Goal: Find specific page/section

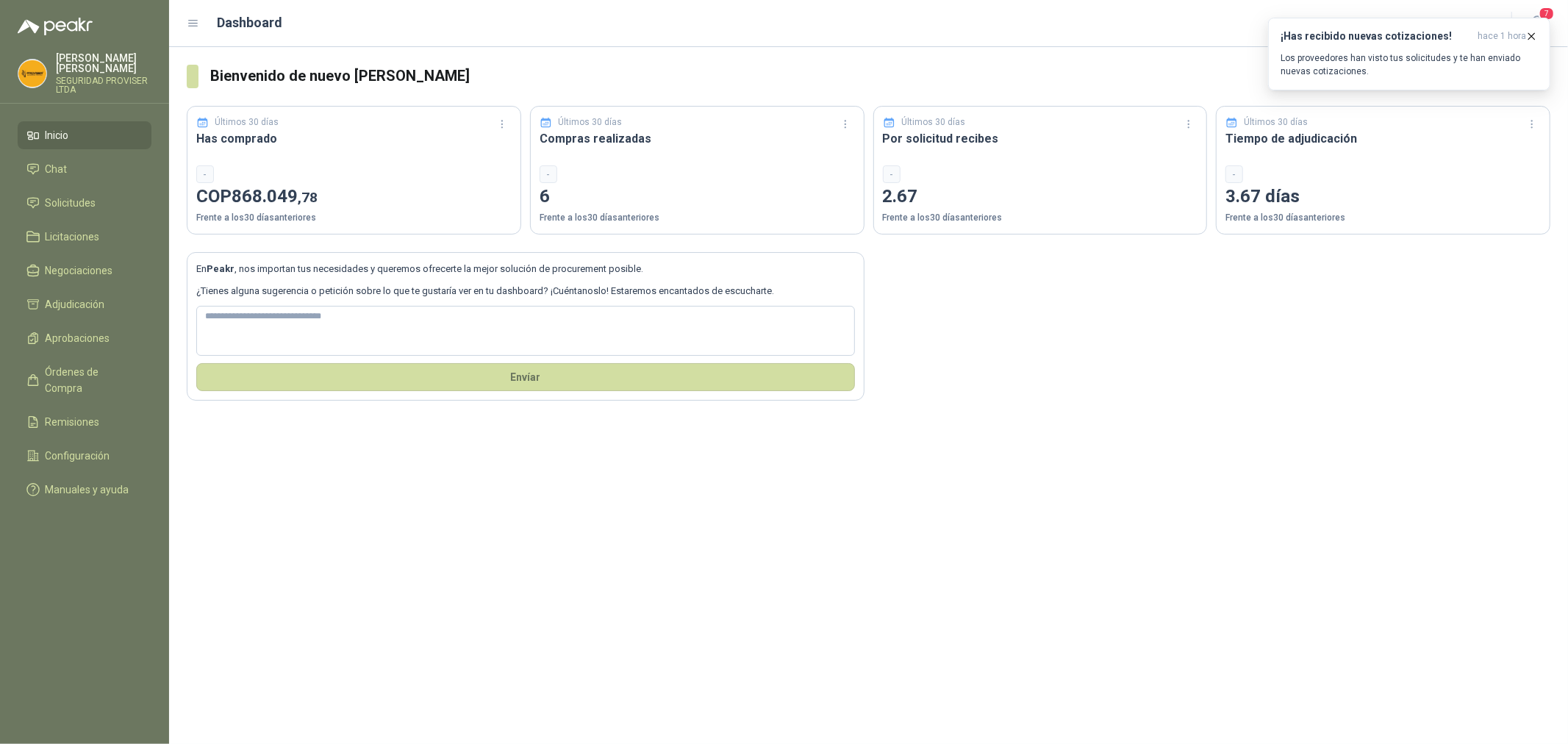
click at [63, 144] on link "Inicio" at bounding box center [85, 136] width 134 height 28
click at [236, 26] on h1 "Dashboard" at bounding box center [250, 23] width 65 height 20
click at [195, 20] on icon at bounding box center [193, 23] width 13 height 13
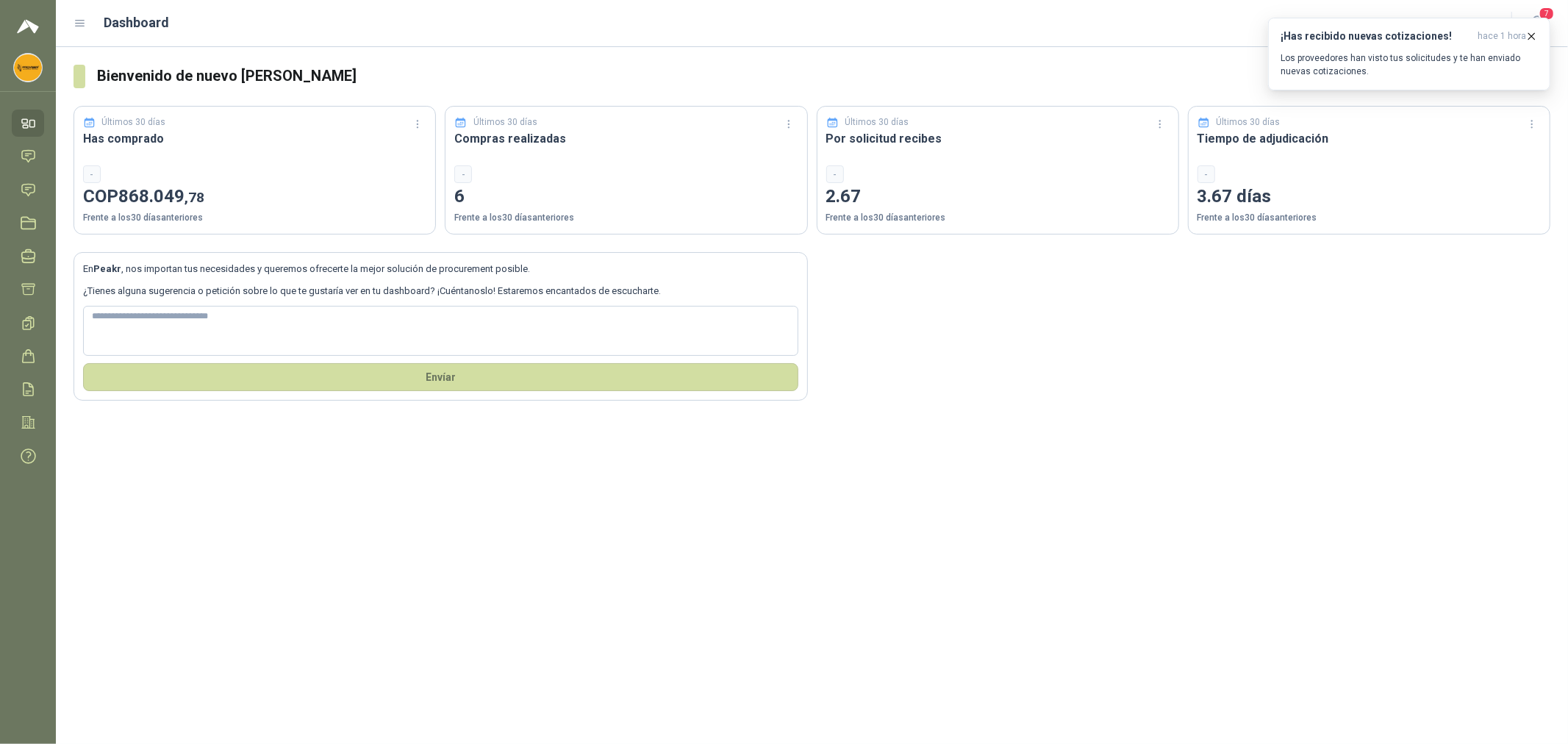
click at [77, 33] on div "Dashboard" at bounding box center [783, 23] width 1420 height 20
click at [634, 183] on p "6" at bounding box center [625, 197] width 343 height 28
click at [800, 123] on button "button" at bounding box center [789, 124] width 23 height 23
click at [762, 151] on button "Últimos 7 días" at bounding box center [747, 153] width 100 height 23
click at [787, 128] on icon "button" at bounding box center [789, 125] width 12 height 12
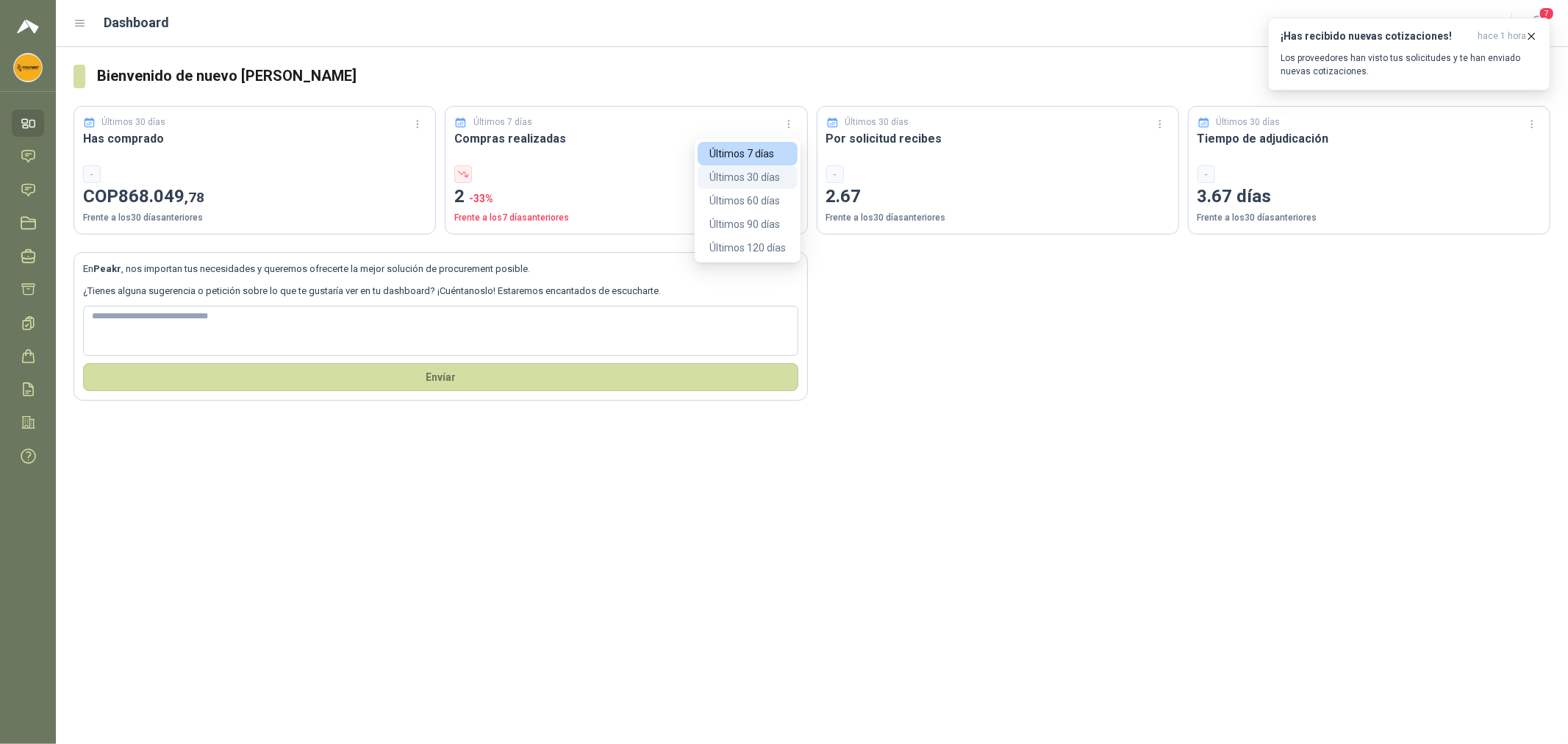
click at [767, 169] on button "Últimos 30 días" at bounding box center [747, 177] width 100 height 23
click at [86, 23] on div "Dashboard" at bounding box center [783, 23] width 1420 height 20
click at [82, 23] on icon at bounding box center [79, 23] width 9 height 6
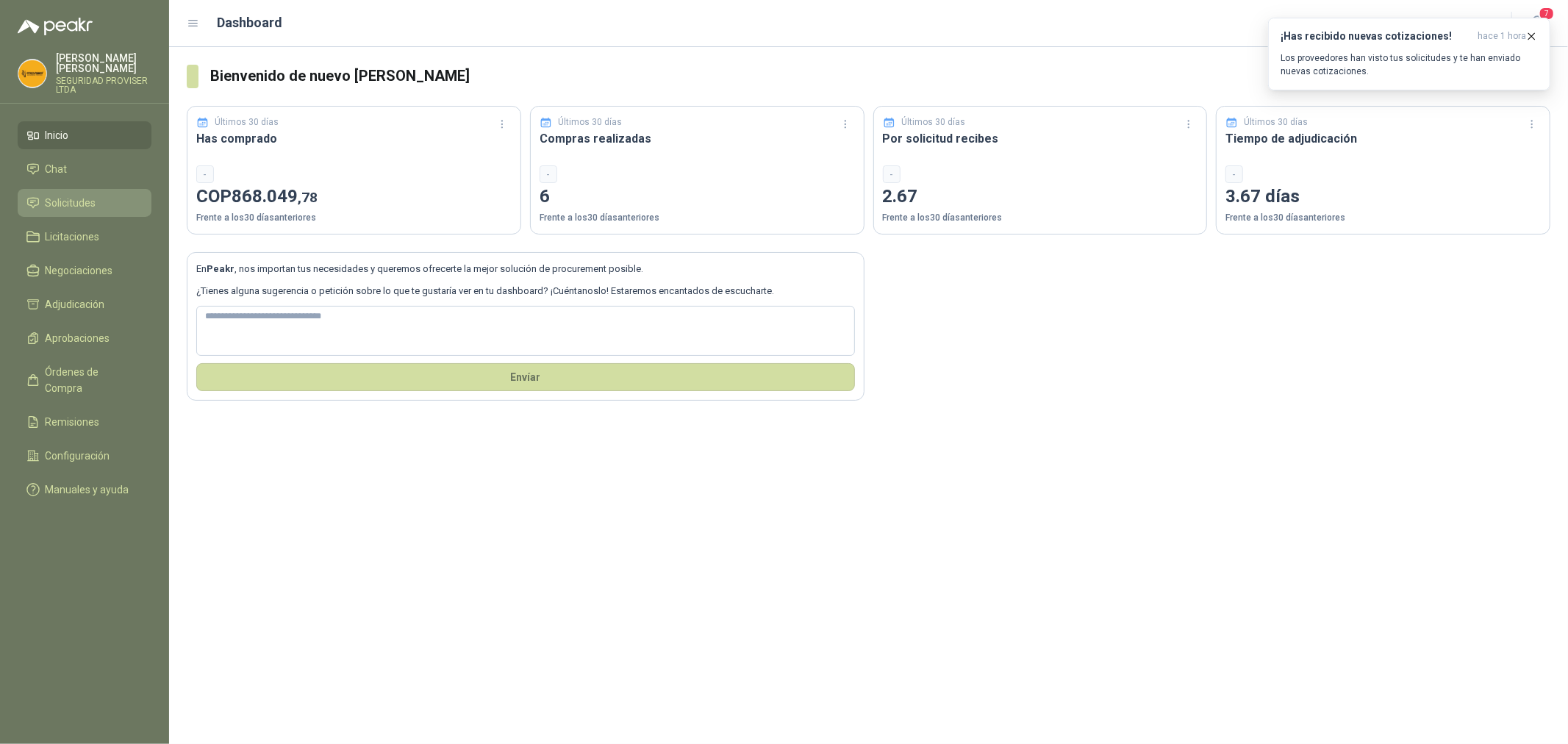
click at [59, 207] on span "Solicitudes" at bounding box center [71, 203] width 51 height 16
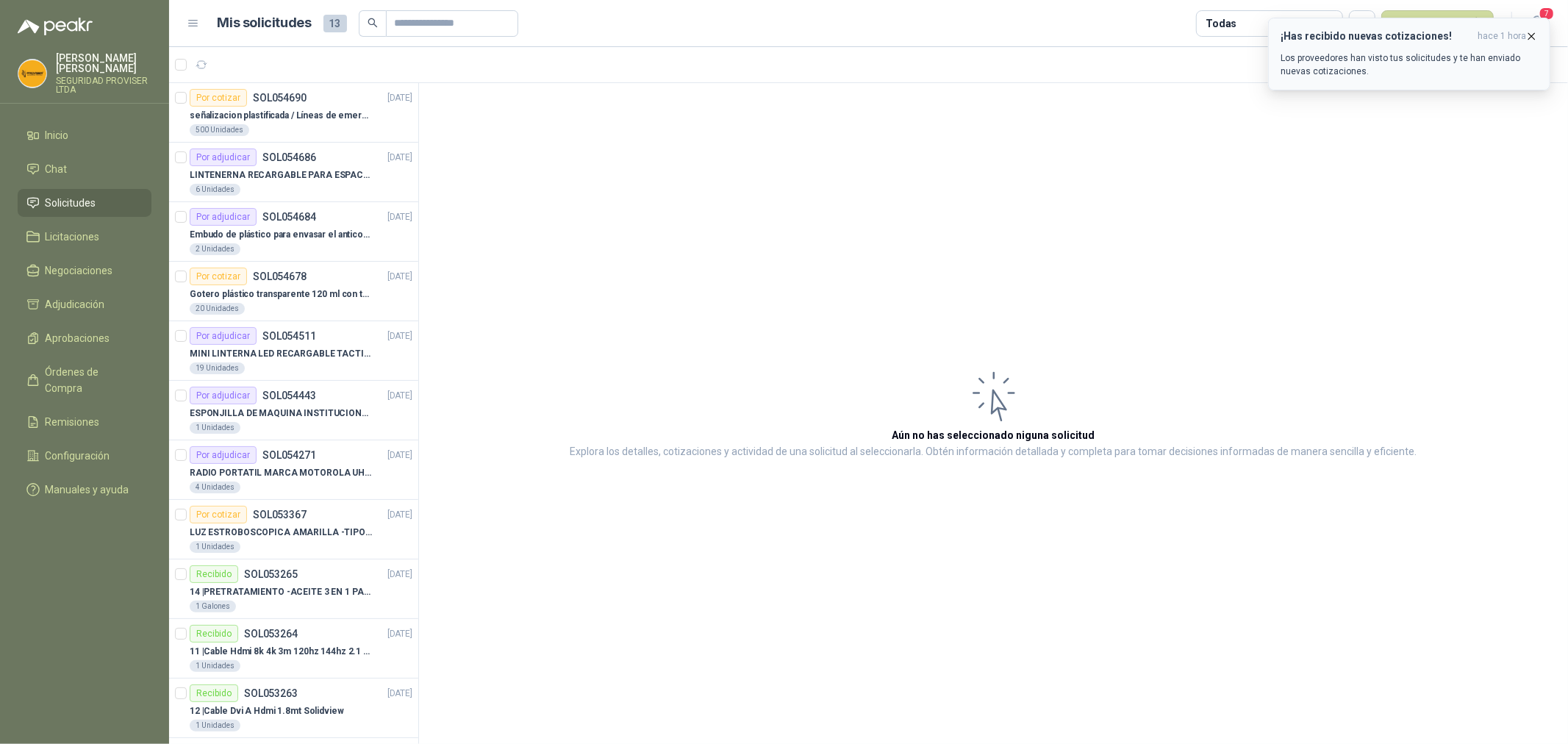
click at [1532, 35] on icon "button" at bounding box center [1532, 36] width 6 height 6
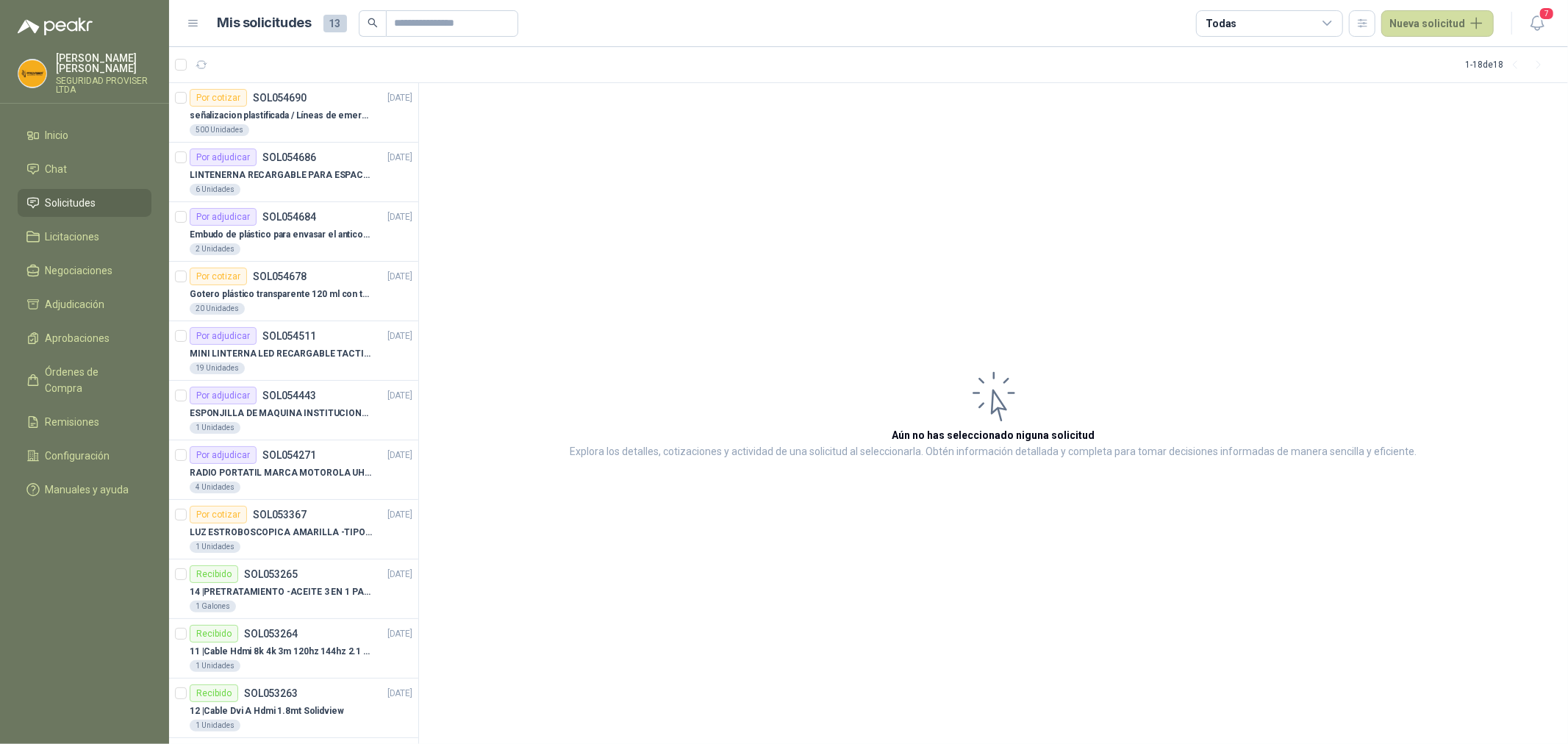
click at [1341, 13] on div "Todas" at bounding box center [1269, 23] width 147 height 26
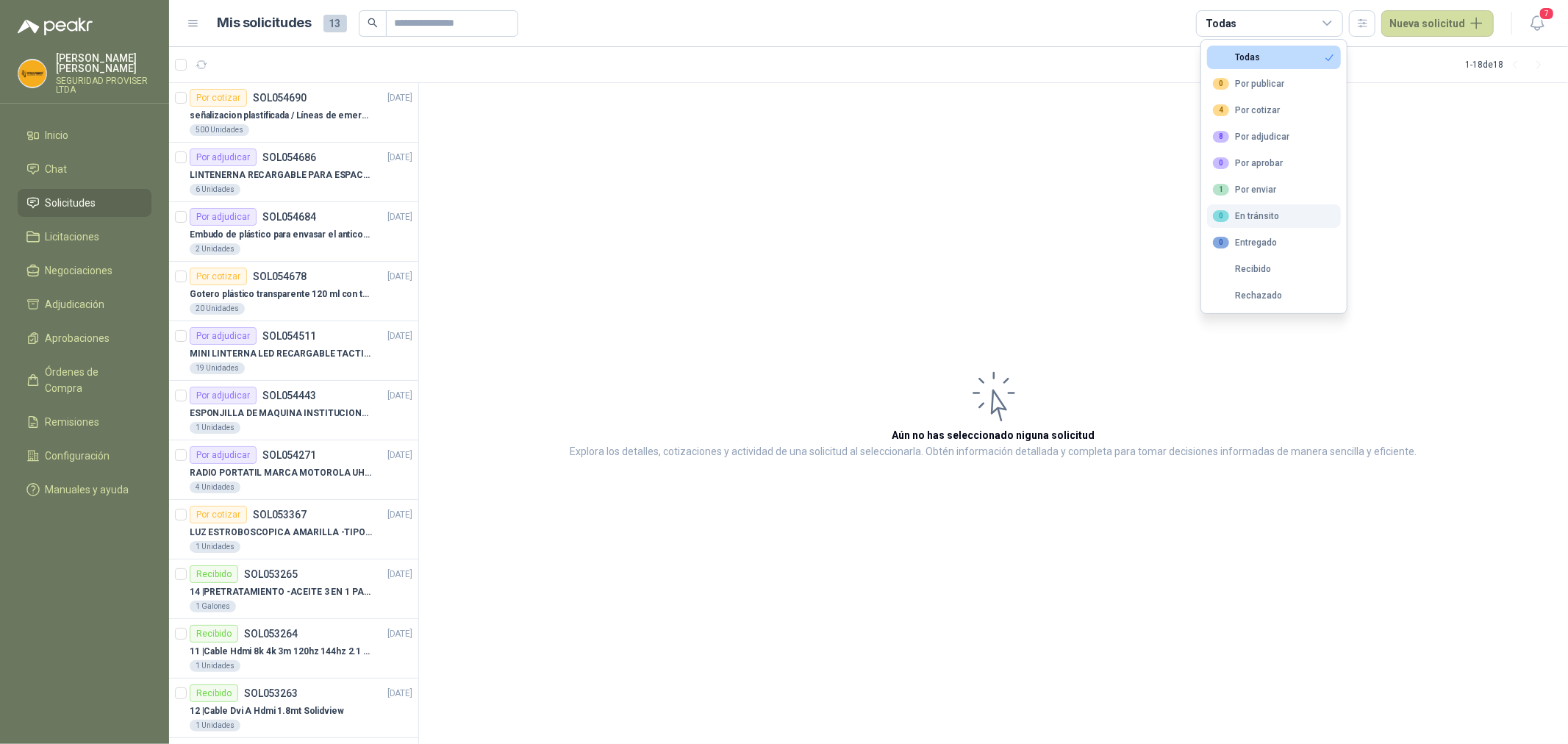
click at [1287, 214] on button "0 En tránsito" at bounding box center [1274, 216] width 134 height 23
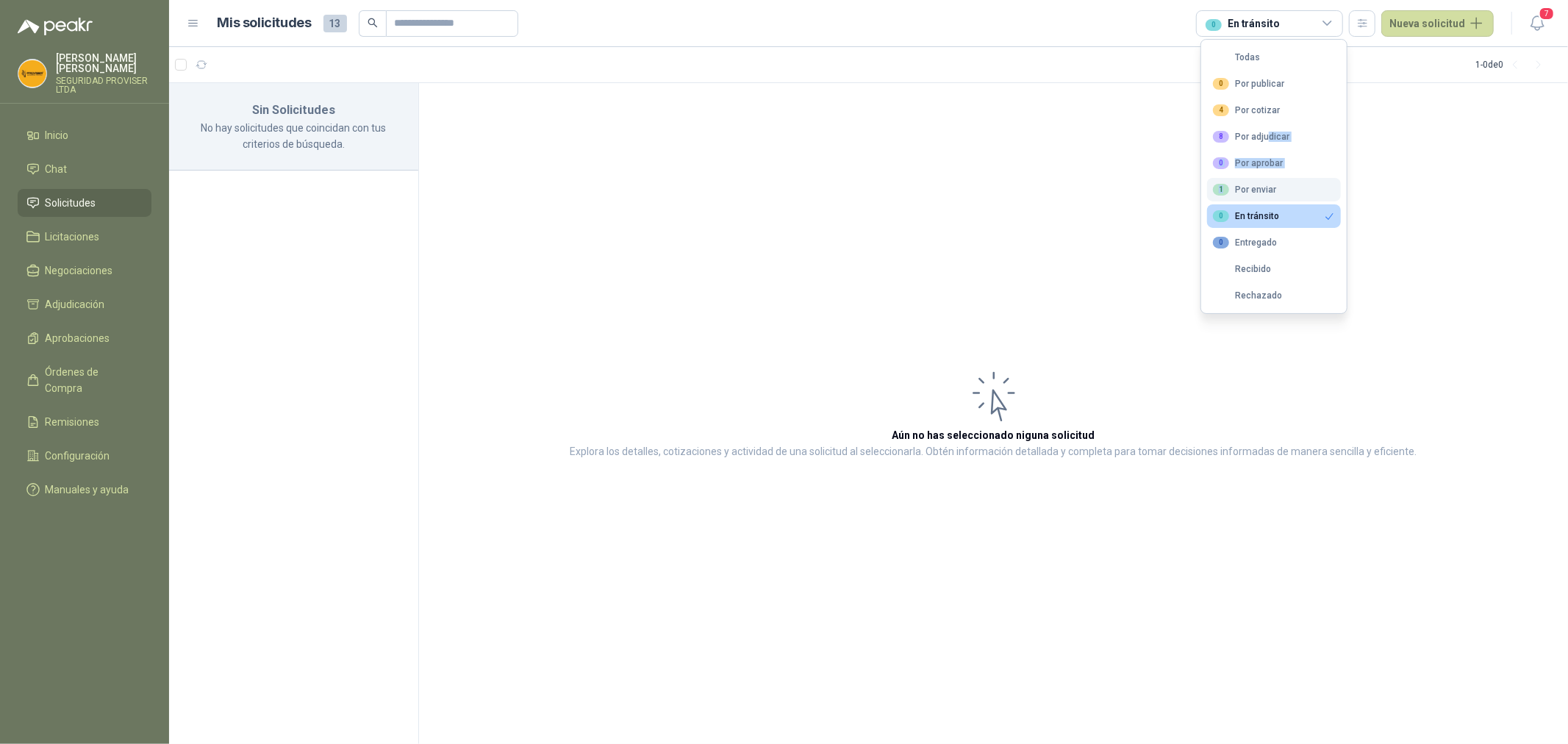
drag, startPoint x: 1266, startPoint y: 141, endPoint x: 1267, endPoint y: 180, distance: 39.0
click at [1267, 180] on ul "Todas 0 Por publicar 4 Por cotizar 8 Por adjudicar 0 Por aprobar 1 Por enviar 0…" at bounding box center [1274, 176] width 146 height 273
click at [1270, 189] on div "1 Por enviar" at bounding box center [1244, 189] width 63 height 12
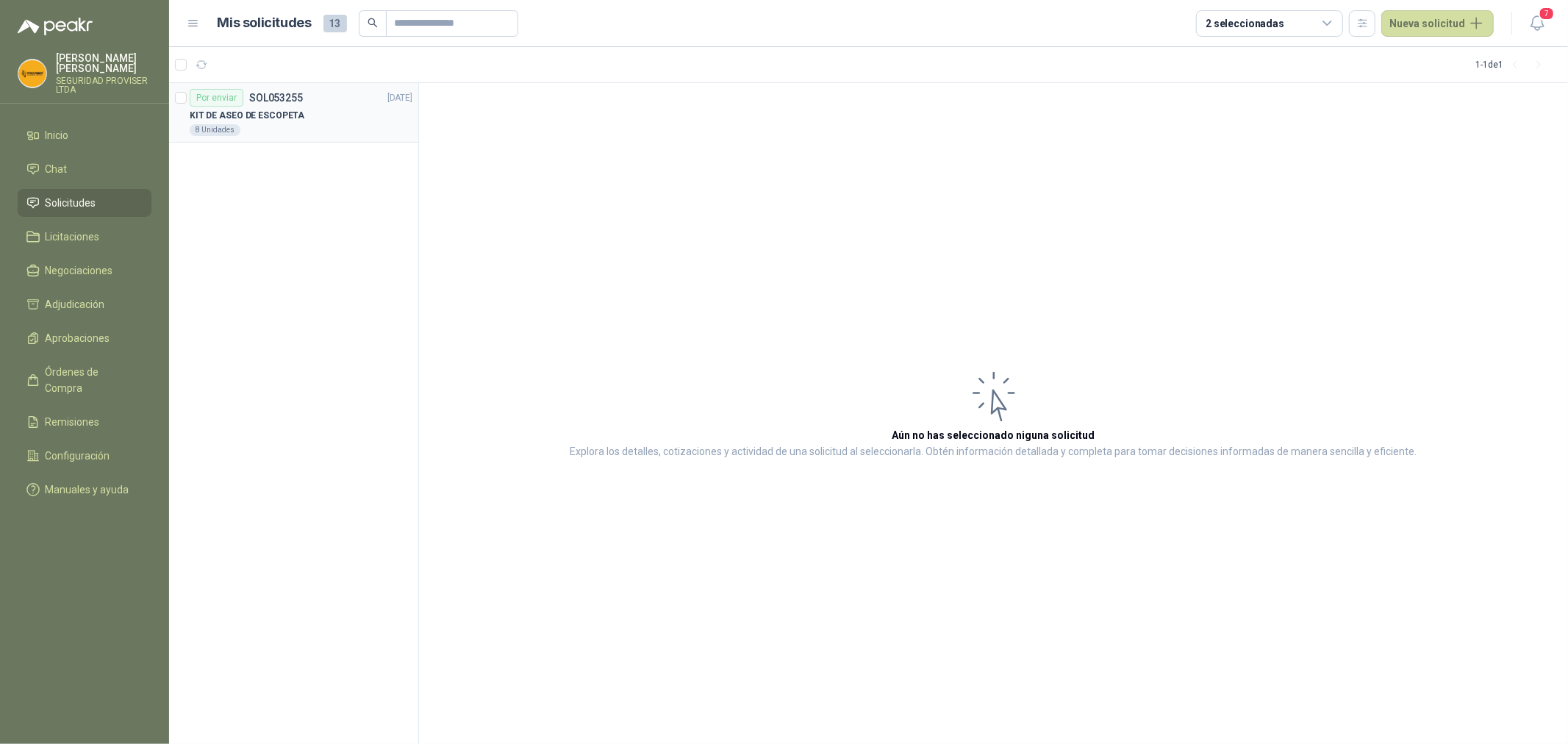
click at [311, 131] on div "8 Unidades" at bounding box center [301, 130] width 223 height 12
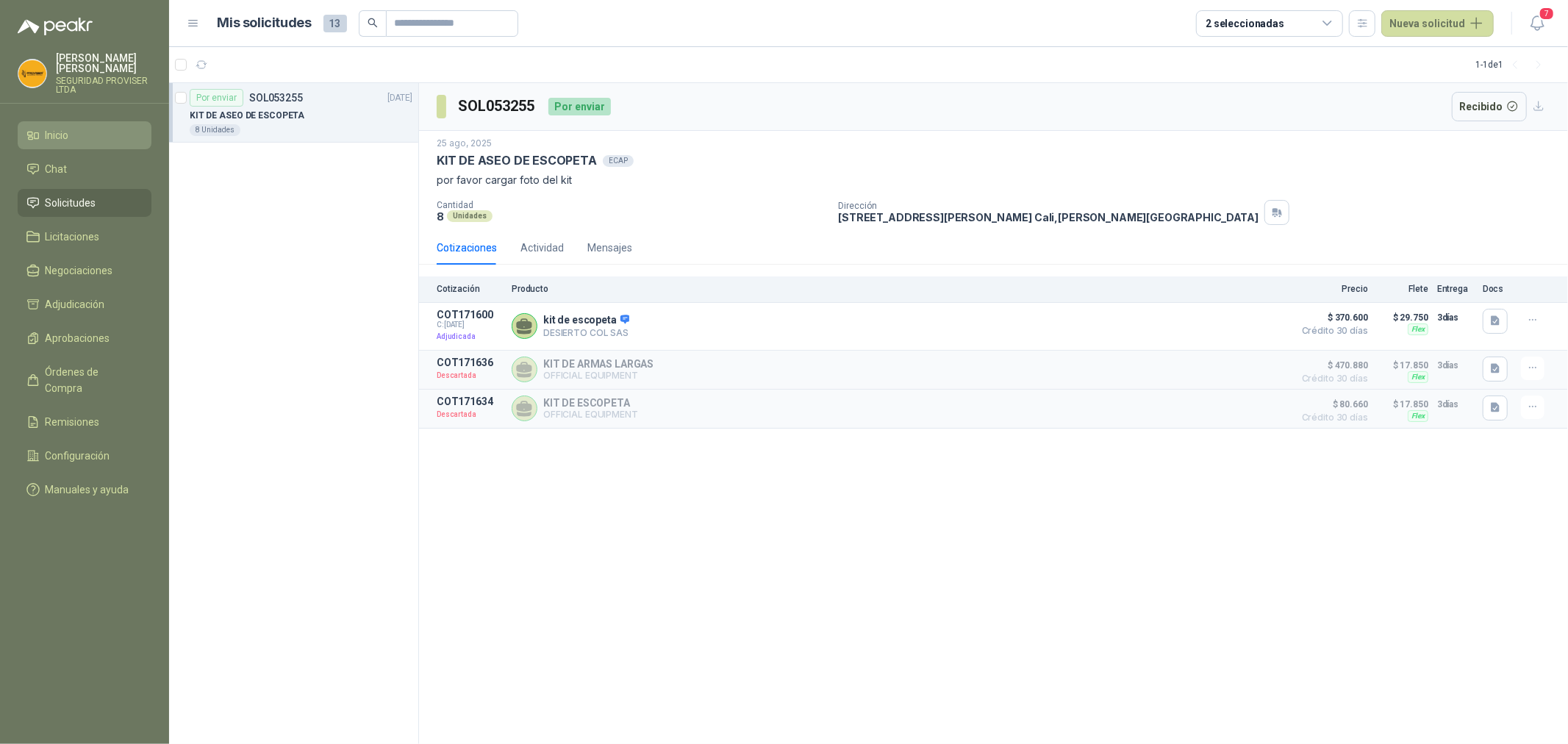
click at [99, 136] on li "Inicio" at bounding box center [84, 135] width 116 height 16
